Goal: Information Seeking & Learning: Learn about a topic

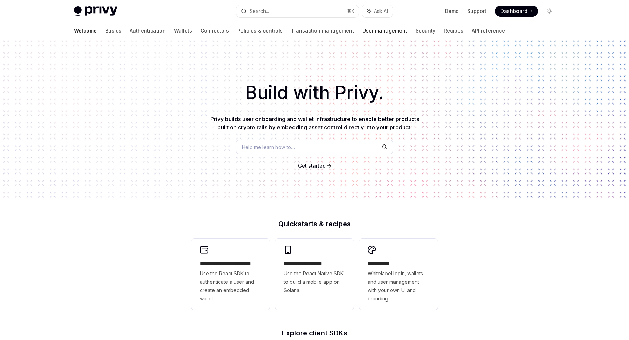
click at [363, 31] on link "User management" at bounding box center [385, 30] width 45 height 17
click at [237, 30] on link "Policies & controls" at bounding box center [259, 30] width 45 height 17
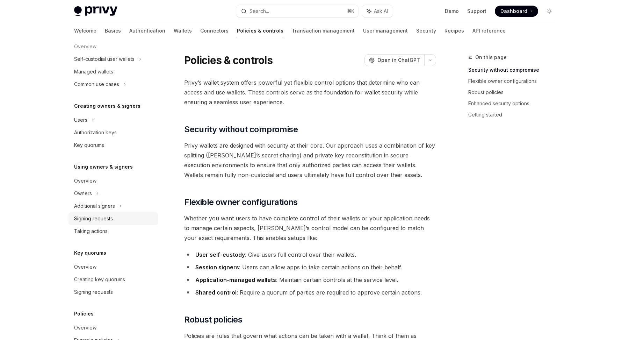
scroll to position [84, 0]
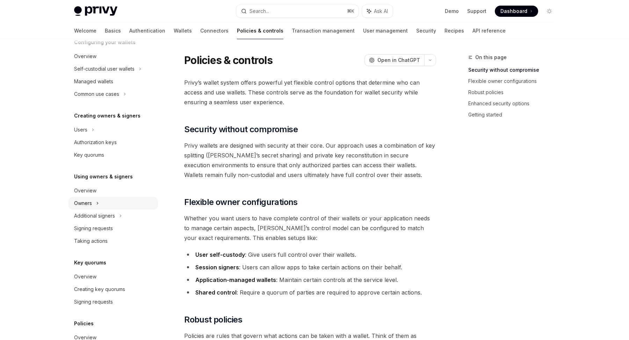
click at [82, 73] on div "Owners" at bounding box center [104, 69] width 60 height 8
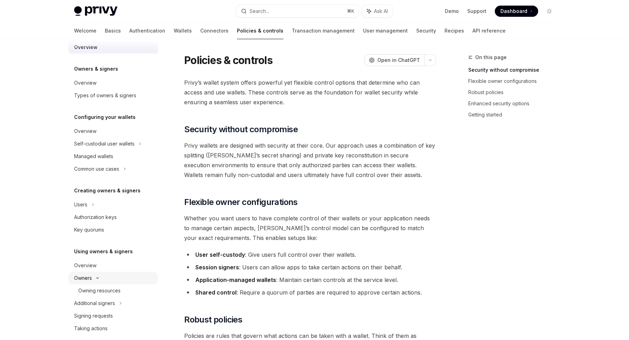
scroll to position [0, 0]
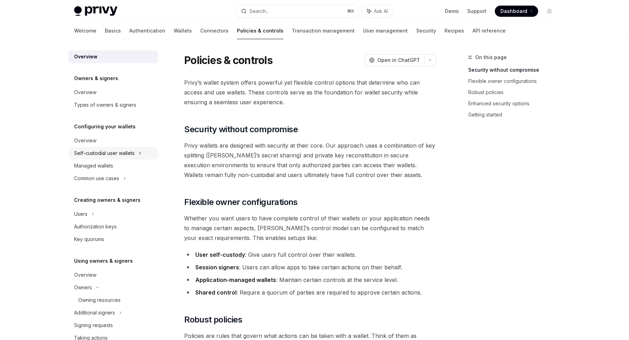
click at [93, 155] on div "Self-custodial user wallets" at bounding box center [104, 153] width 60 height 8
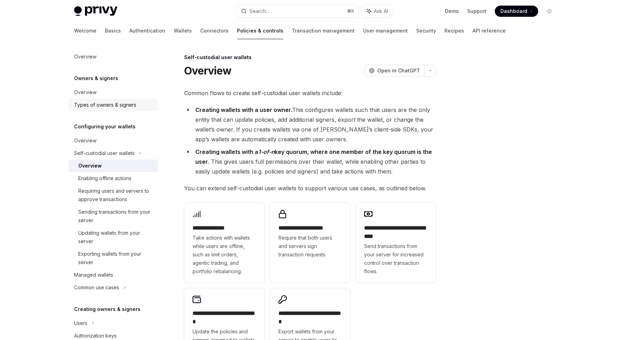
click at [88, 104] on div "Types of owners & signers" at bounding box center [105, 105] width 62 height 8
click at [135, 104] on div "Types of owners & signers" at bounding box center [105, 105] width 62 height 8
click at [130, 104] on div "Types of owners & signers" at bounding box center [105, 105] width 62 height 8
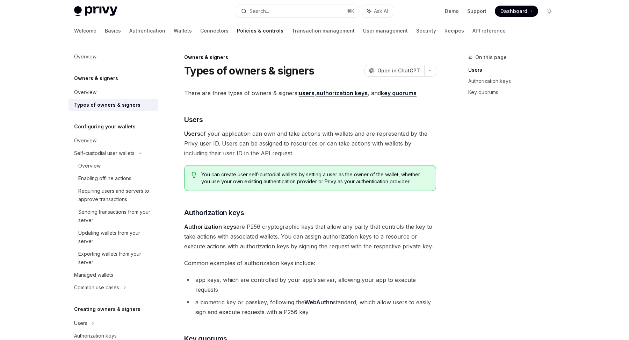
click at [109, 107] on div "Types of owners & signers" at bounding box center [107, 105] width 66 height 8
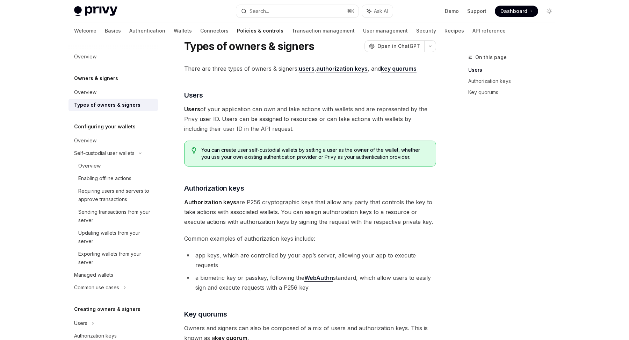
scroll to position [19, 0]
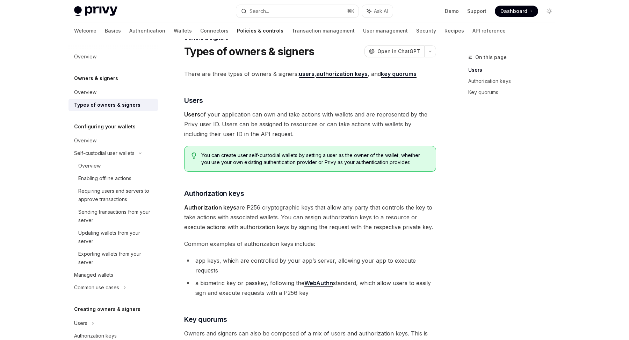
click at [306, 75] on strong "users" at bounding box center [307, 73] width 16 height 7
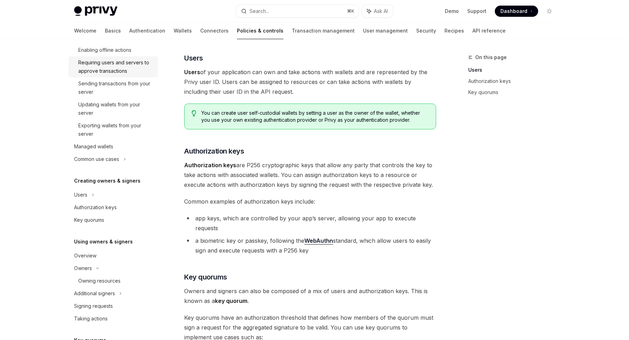
scroll to position [130, 0]
click at [84, 184] on div "Creating owners & signers Users Authorization keys Key quorums" at bounding box center [114, 200] width 90 height 50
click at [84, 190] on div "Users" at bounding box center [80, 193] width 13 height 8
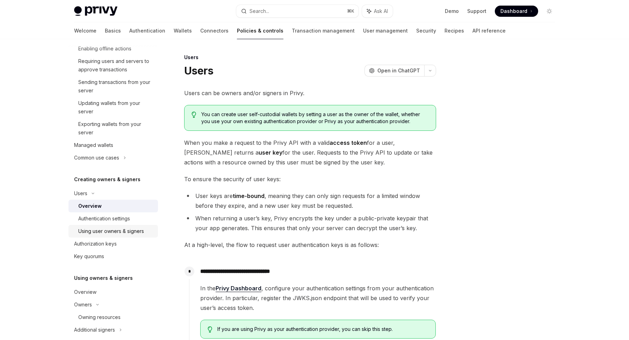
click at [109, 232] on div "Using user owners & signers" at bounding box center [111, 231] width 66 height 8
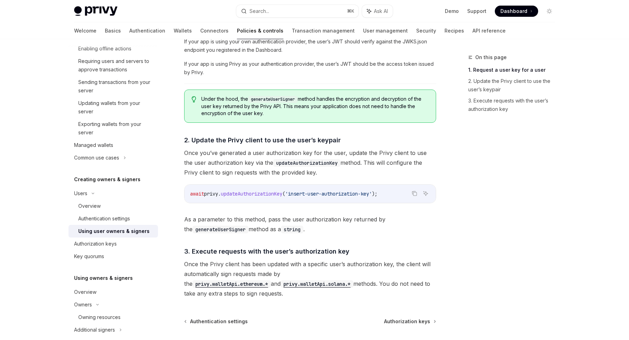
scroll to position [461, 0]
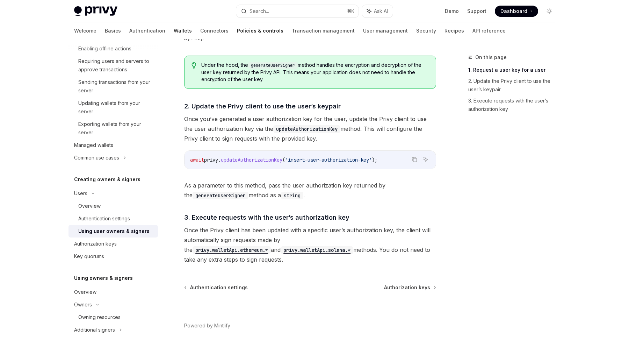
click at [174, 28] on link "Wallets" at bounding box center [183, 30] width 18 height 17
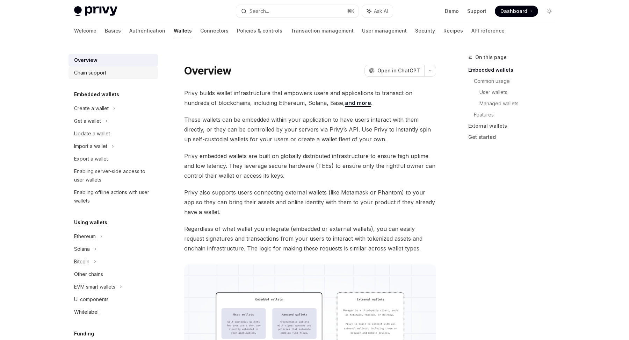
click at [96, 76] on div "Chain support" at bounding box center [90, 73] width 32 height 8
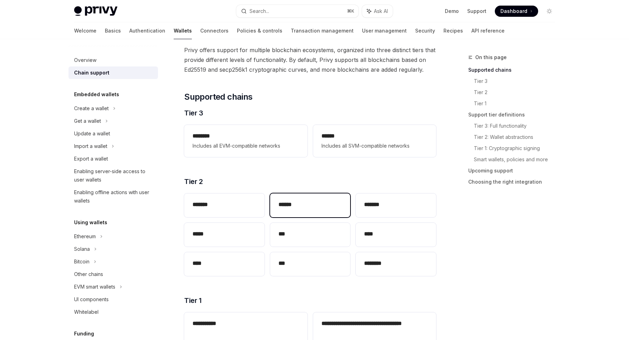
scroll to position [47, 0]
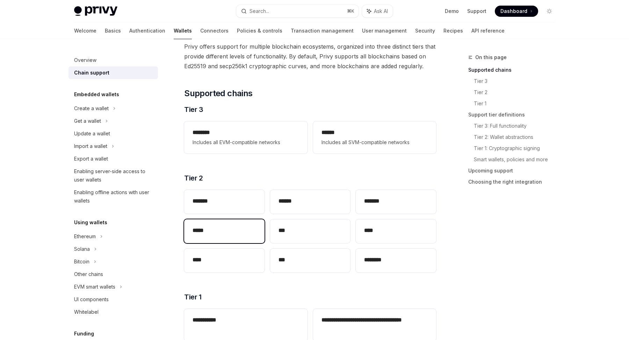
click at [233, 221] on div "*****" at bounding box center [224, 231] width 80 height 24
click at [226, 237] on div "*****" at bounding box center [224, 231] width 80 height 24
click at [229, 259] on h2 "****" at bounding box center [225, 260] width 64 height 8
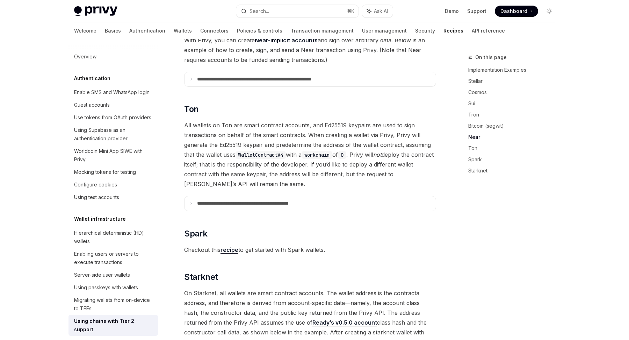
scroll to position [764, 0]
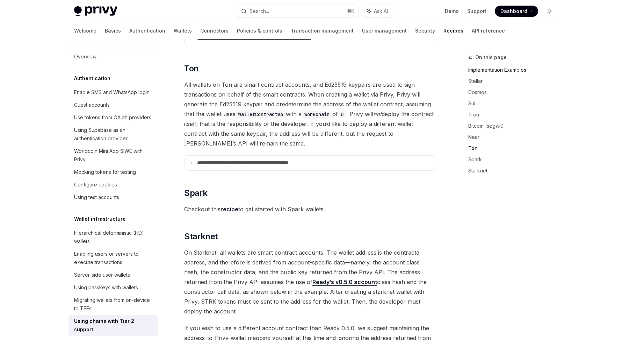
click at [473, 66] on link "Implementation Examples" at bounding box center [515, 69] width 92 height 11
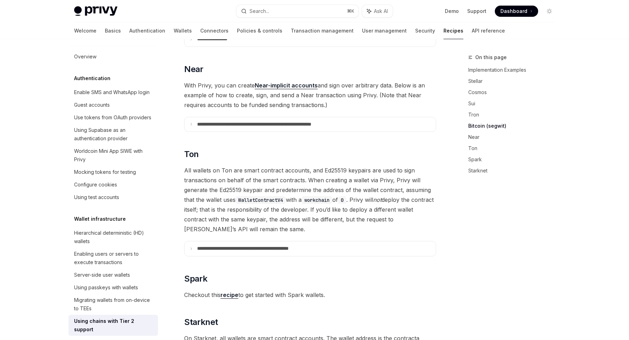
scroll to position [679, 0]
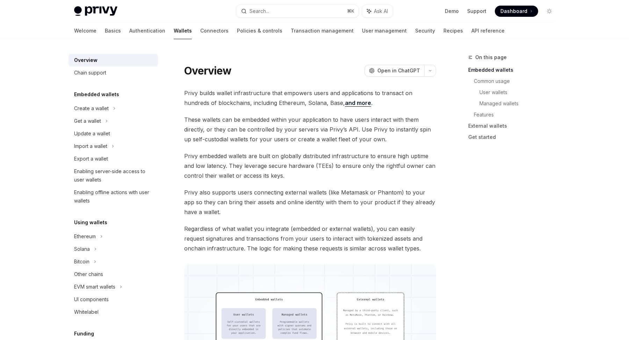
scroll to position [1, 0]
click at [94, 72] on div "Chain support" at bounding box center [90, 73] width 32 height 8
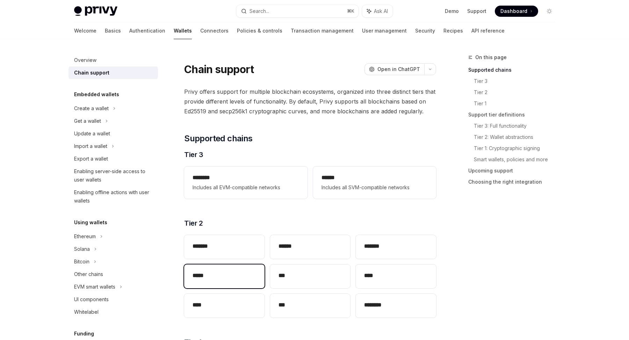
click at [211, 287] on div "*****" at bounding box center [224, 276] width 80 height 24
type textarea "*"
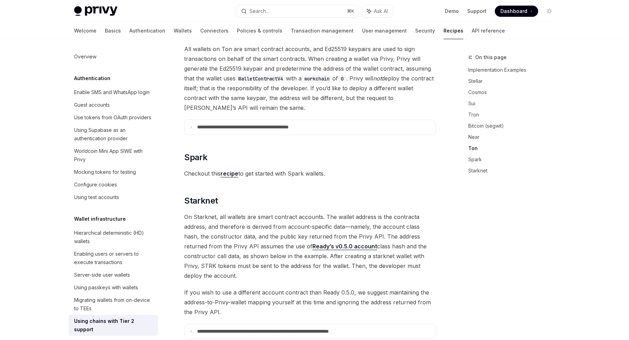
scroll to position [785, 0]
